Goal: Task Accomplishment & Management: Complete application form

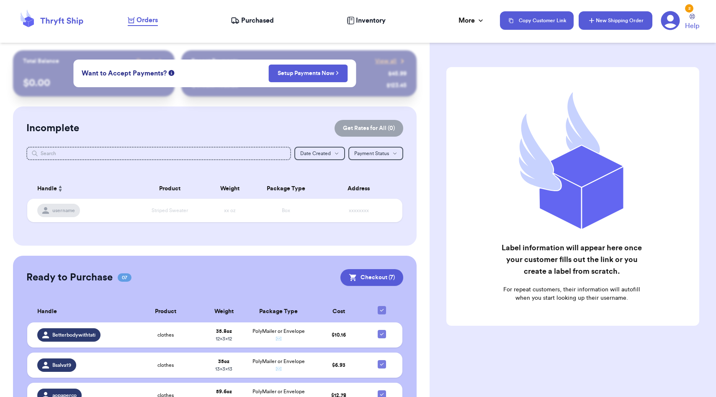
click at [619, 22] on button "New Shipping Order" at bounding box center [616, 20] width 74 height 18
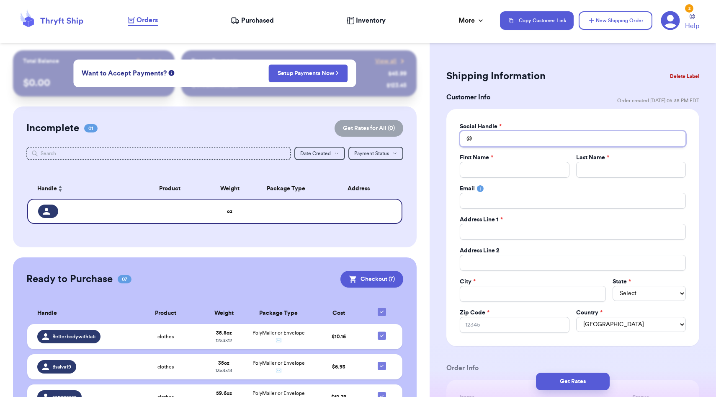
click at [551, 140] on input "Total Amount Paid" at bounding box center [573, 139] width 226 height 16
type input "g"
type input "go"
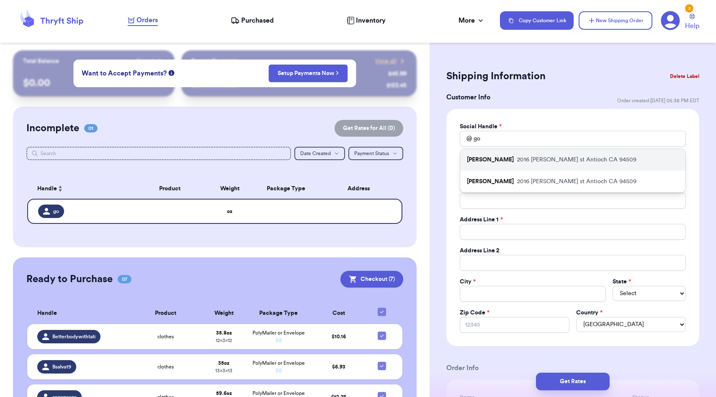
click at [555, 159] on p "2016 [PERSON_NAME][GEOGRAPHIC_DATA]" at bounding box center [576, 159] width 119 height 8
type input "[PERSON_NAME]"
type input "Lysette"
type input "[PERSON_NAME]"
type input "[PERSON_NAME][EMAIL_ADDRESS][DOMAIN_NAME]"
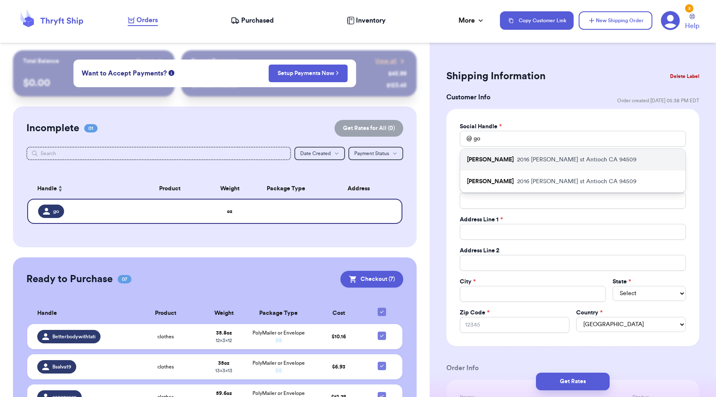
type input "2016 [PERSON_NAME] st"
type input "Antioch"
select select "CA"
type input "94509"
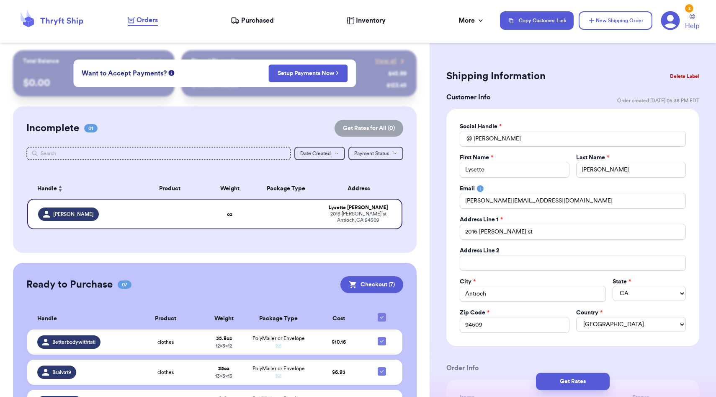
click at [451, 212] on div "Social Handle * @ gomez_legit First Name * Lysette Last Name * [PERSON_NAME] Em…" at bounding box center [573, 227] width 253 height 237
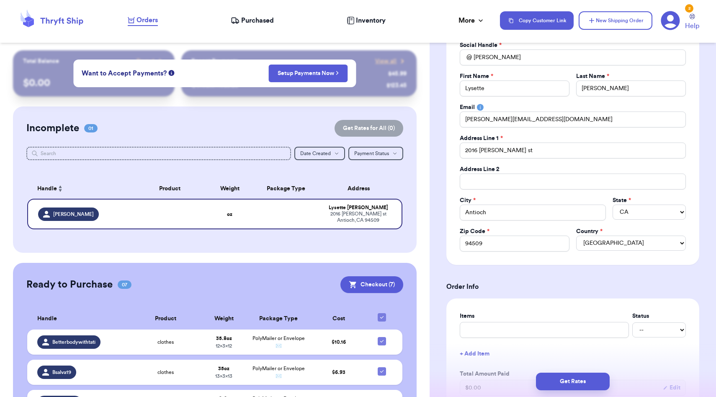
scroll to position [212, 0]
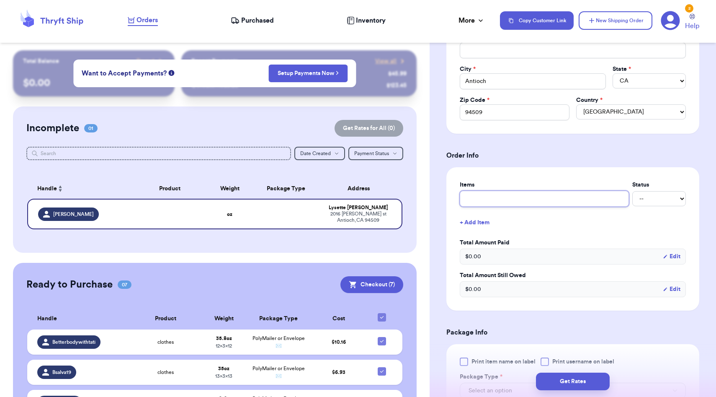
click at [474, 200] on input "text" at bounding box center [544, 199] width 169 height 16
type input "j"
type input "je"
type input "[DEMOGRAPHIC_DATA]"
type input "jewl"
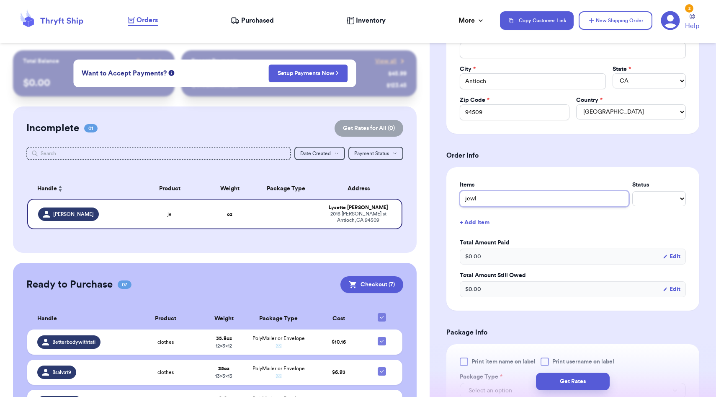
type input "jewle"
type input "jewler"
type input "jewlery"
click at [426, 273] on div "Customer Link New Order Total Balance Payout $ 0.00 Recent Payments View all @ …" at bounding box center [215, 304] width 430 height 509
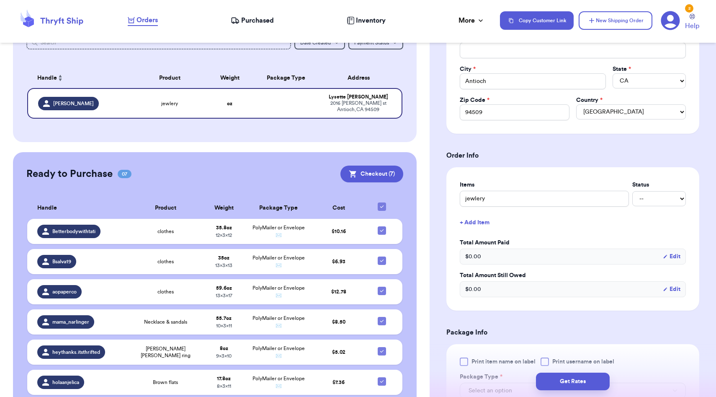
scroll to position [0, 0]
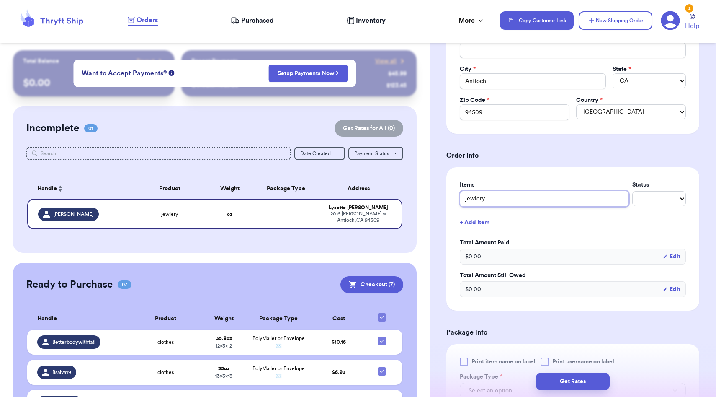
click at [495, 203] on input "jewlery" at bounding box center [544, 199] width 169 height 16
click at [498, 198] on input "jewlery" at bounding box center [544, 199] width 169 height 16
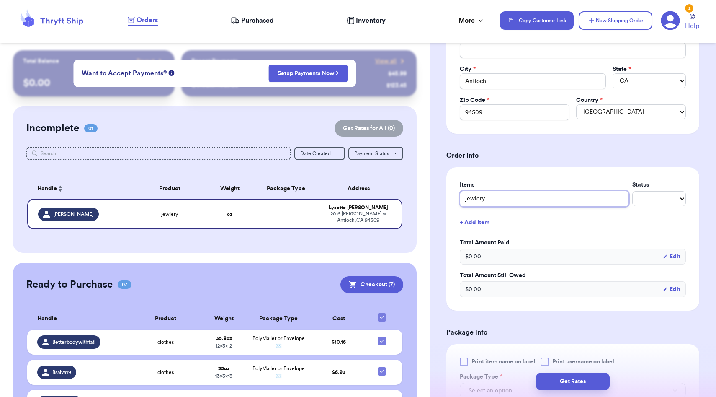
paste input "el"
type input "jewelry"
click at [445, 221] on div "Shipping Information Delete Label Customer Info Order created: [DATE] 05:38 PM …" at bounding box center [573, 258] width 287 height 841
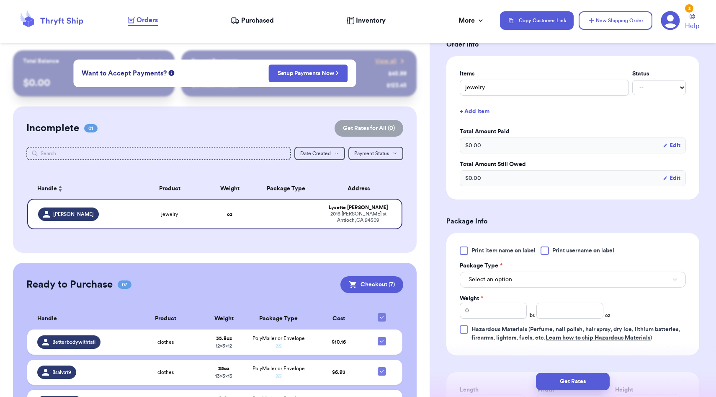
scroll to position [335, 0]
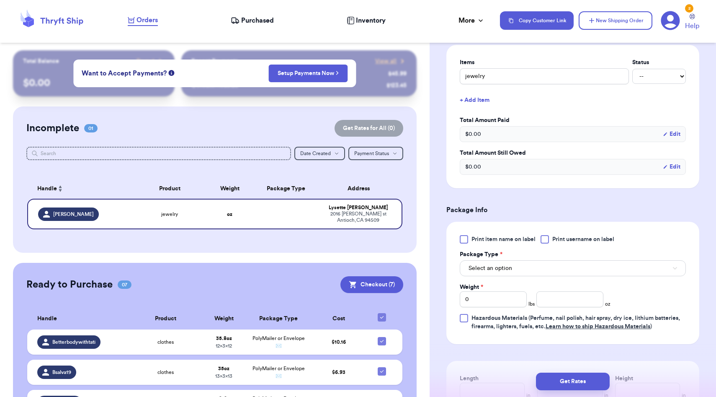
click at [492, 278] on div "Print item name on label Print username on label Package Type * Select an optio…" at bounding box center [573, 283] width 226 height 96
click at [493, 271] on span "Select an option" at bounding box center [491, 268] width 44 height 8
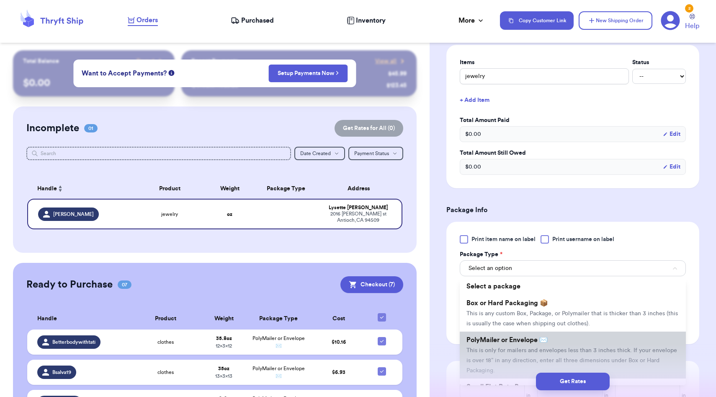
click at [498, 340] on span "PolyMailer or Envelope ✉️" at bounding box center [507, 339] width 81 height 7
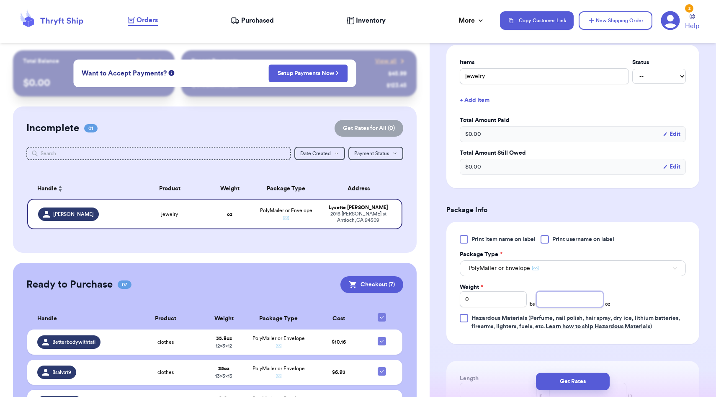
click at [575, 298] on input "number" at bounding box center [570, 299] width 67 height 16
type input "1.9"
click at [495, 350] on form "Shipping Information Delete Label Customer Info Order created: [DATE] 05:38 PM …" at bounding box center [573, 114] width 253 height 765
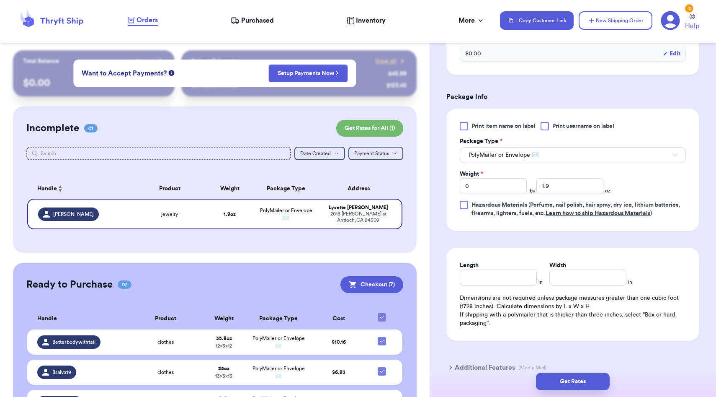
scroll to position [484, 0]
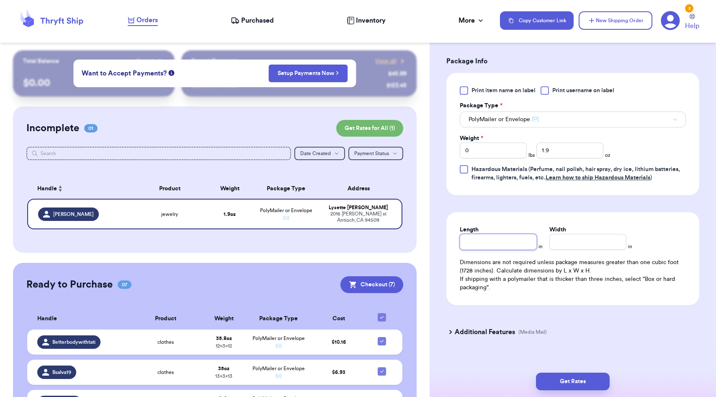
click at [488, 242] on input "Length" at bounding box center [498, 242] width 77 height 16
type input "9"
click at [571, 246] on input "Width *" at bounding box center [588, 242] width 77 height 16
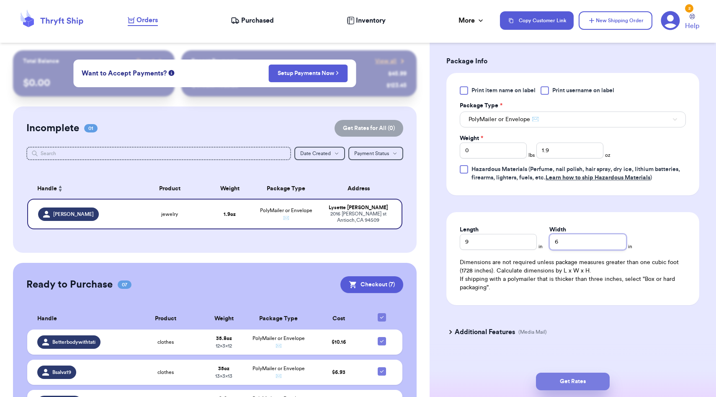
type input "6"
click at [581, 381] on button "Get Rates" at bounding box center [573, 381] width 74 height 18
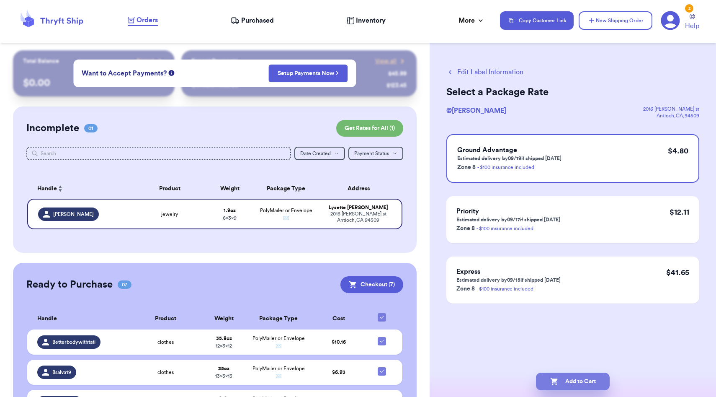
click at [575, 380] on button "Add to Cart" at bounding box center [573, 381] width 74 height 18
checkbox input "true"
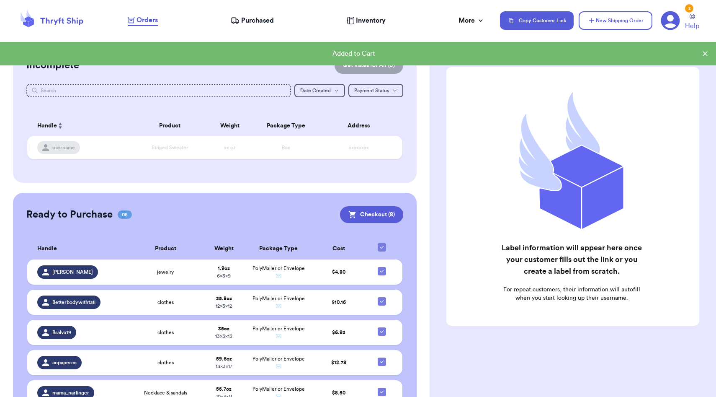
scroll to position [73, 0]
